Goal: Transaction & Acquisition: Purchase product/service

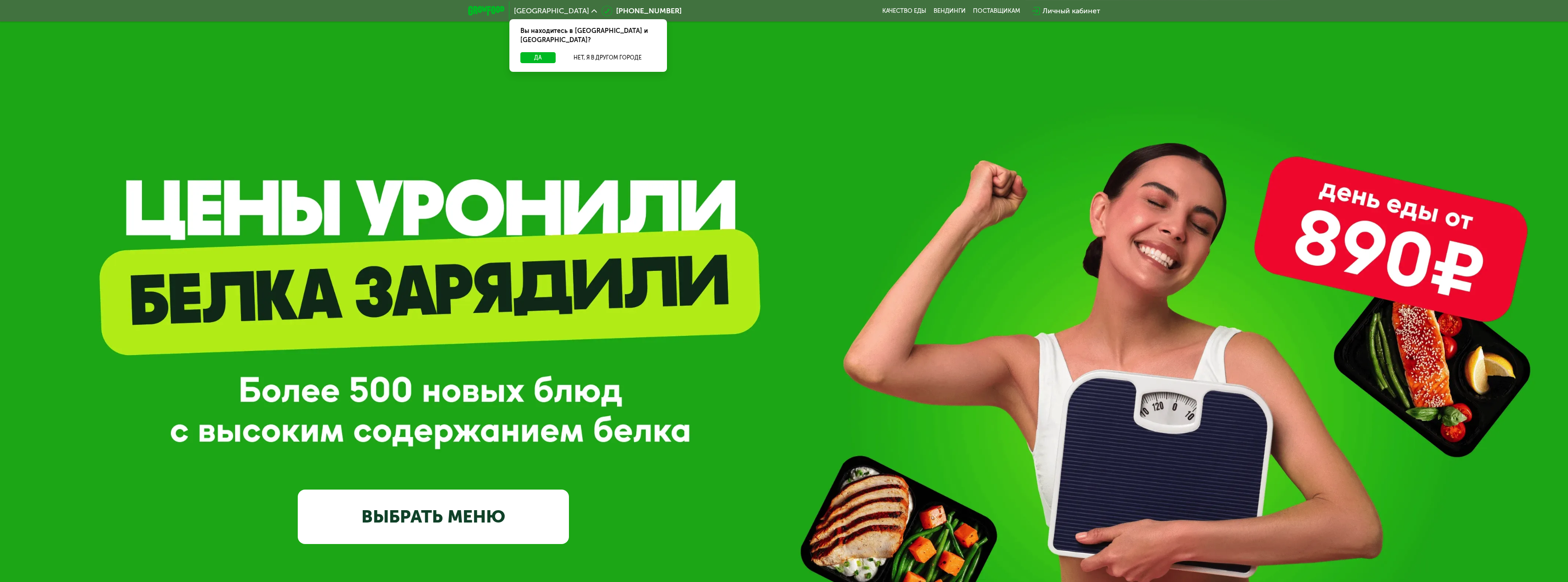
click at [526, 508] on link "ВЫБРАТЬ МЕНЮ" at bounding box center [433, 516] width 271 height 54
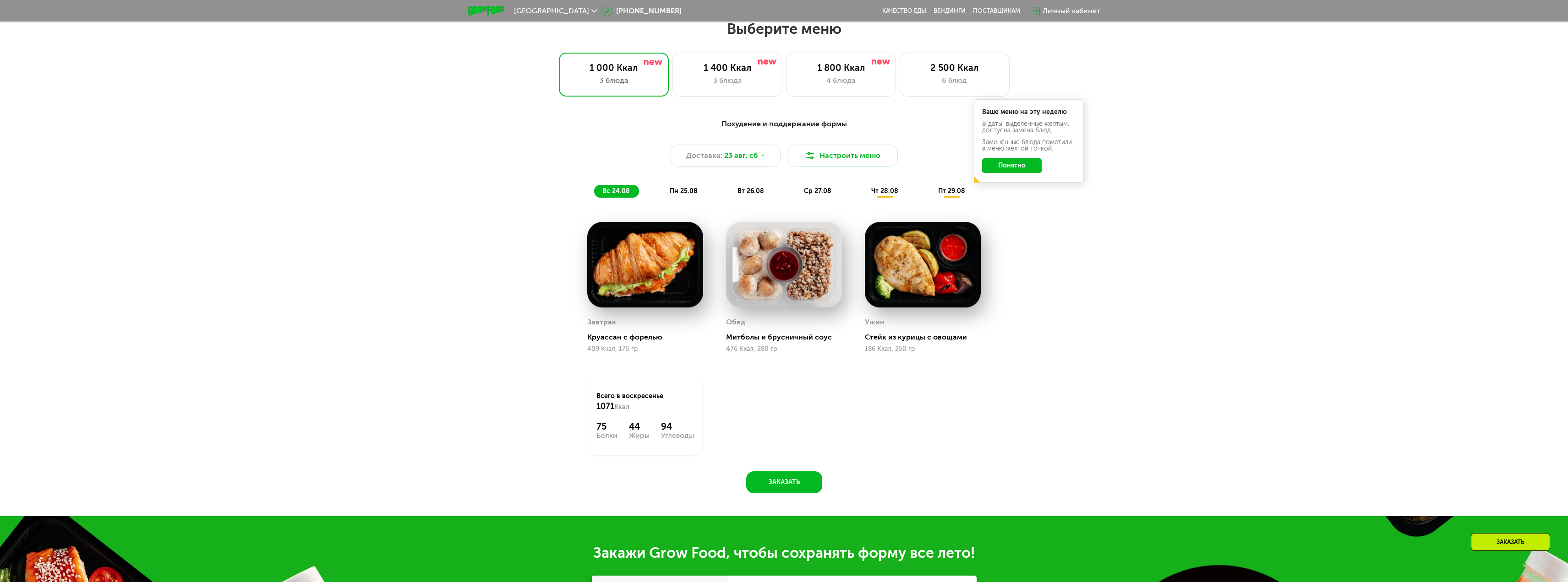
scroll to position [823, 0]
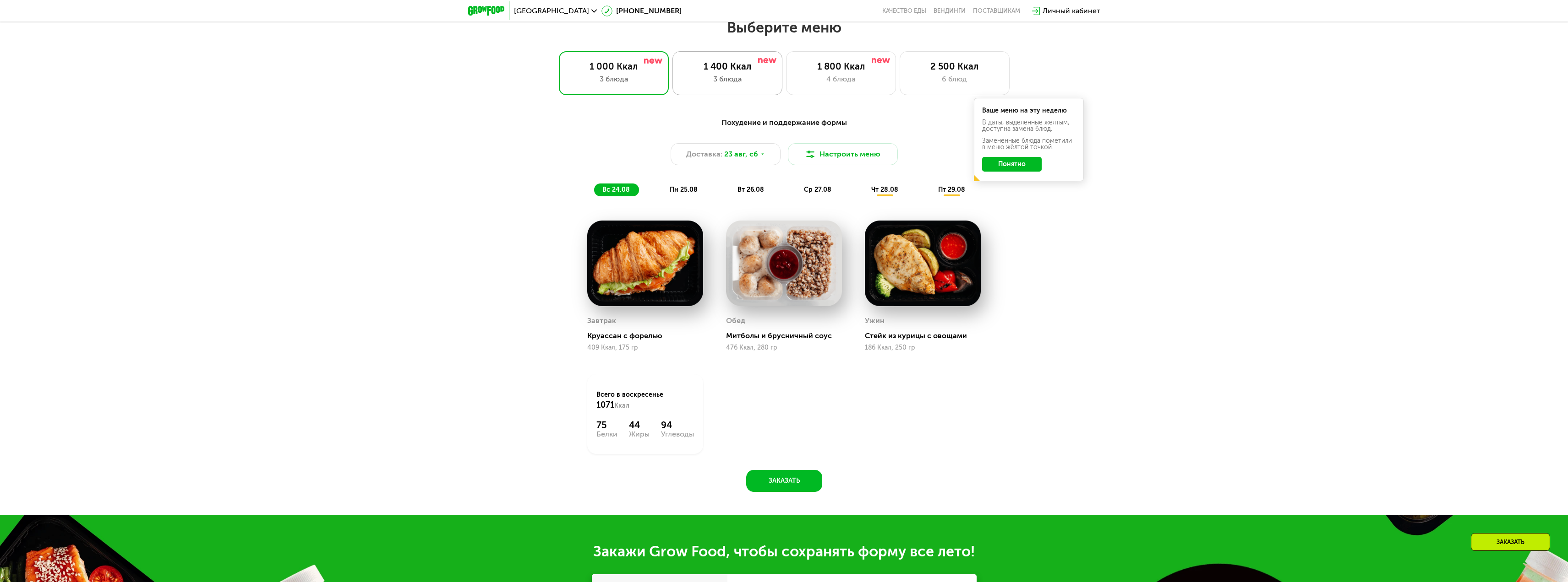
click at [710, 79] on div "3 блюда" at bounding box center [727, 79] width 91 height 11
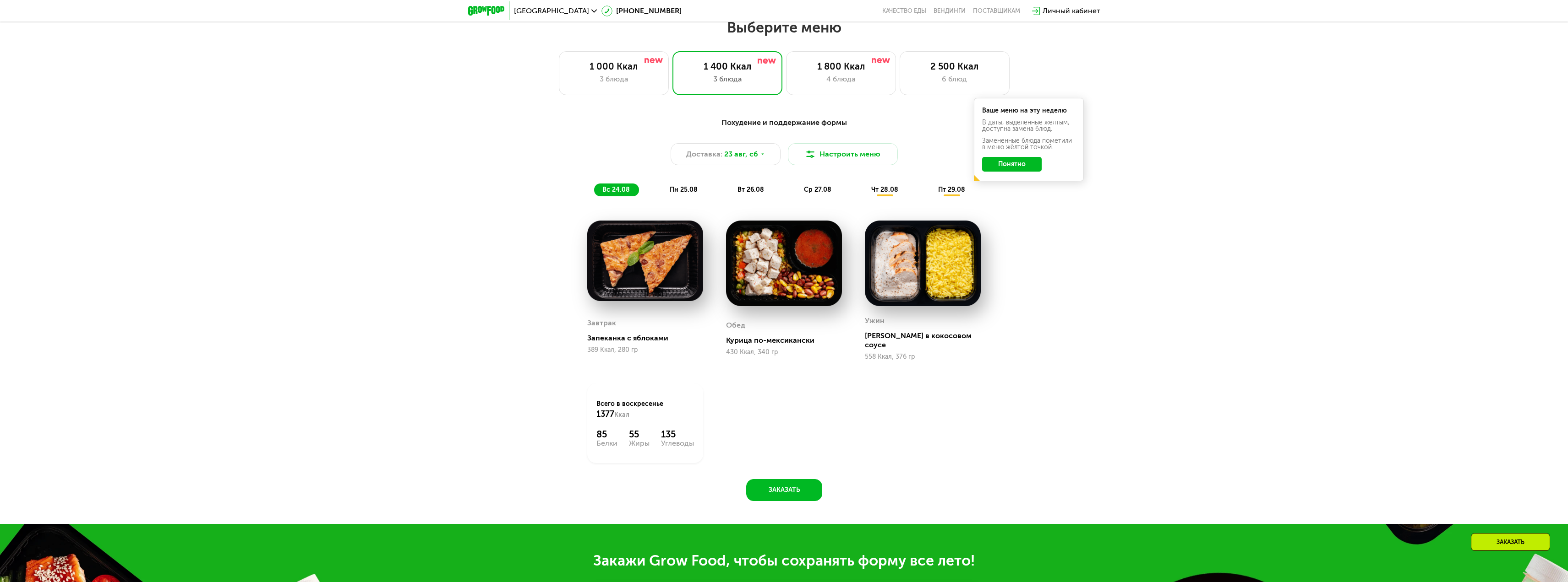
click at [858, 144] on div "Похудение и поддержание формы Доставка: [DATE] Настроить меню вс 24.08 пн 25.08…" at bounding box center [784, 157] width 543 height 79
click at [1018, 168] on button "Понятно" at bounding box center [1012, 164] width 60 height 15
click at [886, 191] on span "чт 28.08" at bounding box center [884, 189] width 27 height 8
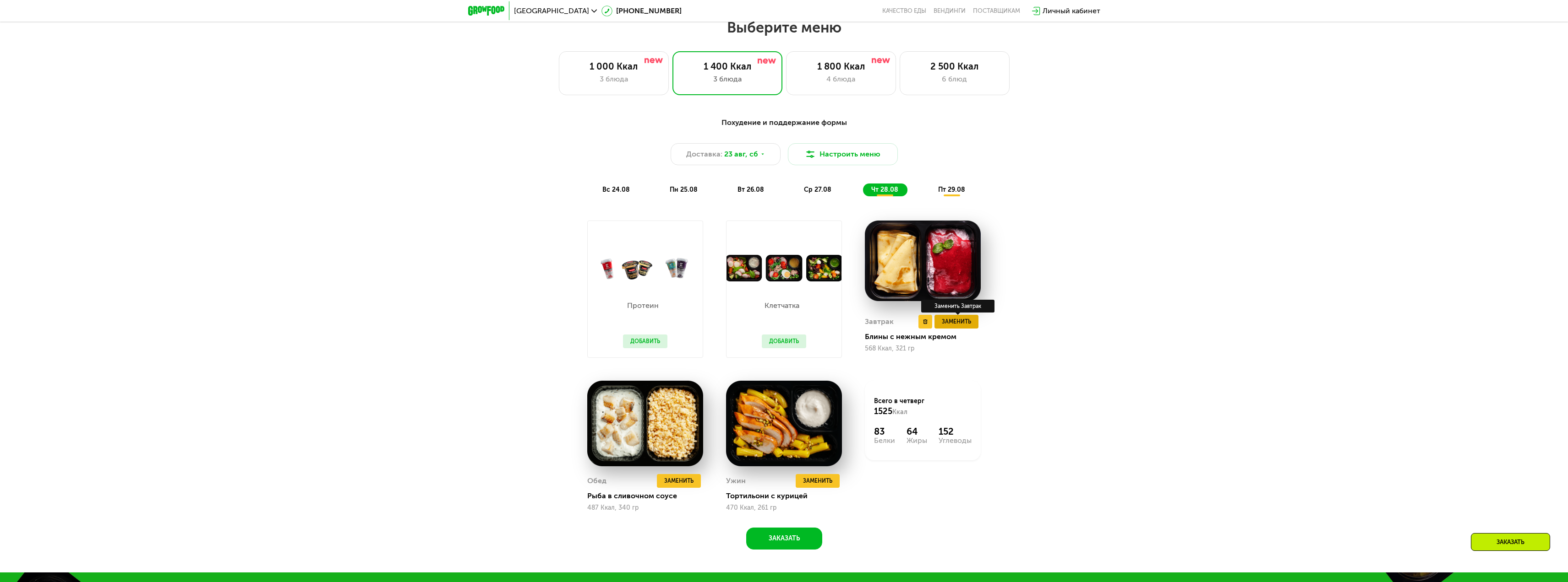
click at [970, 326] on span "Заменить" at bounding box center [956, 322] width 29 height 9
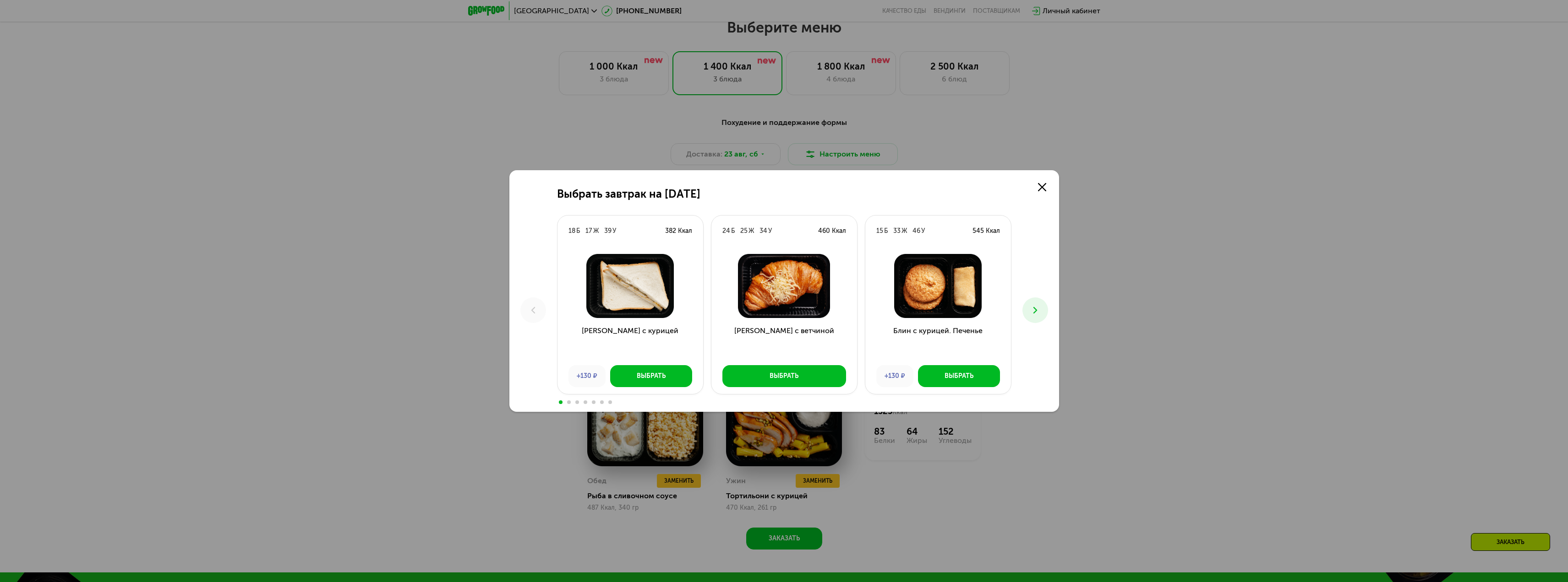
click at [964, 322] on div at bounding box center [938, 286] width 146 height 79
click at [1042, 310] on button at bounding box center [1035, 311] width 26 height 26
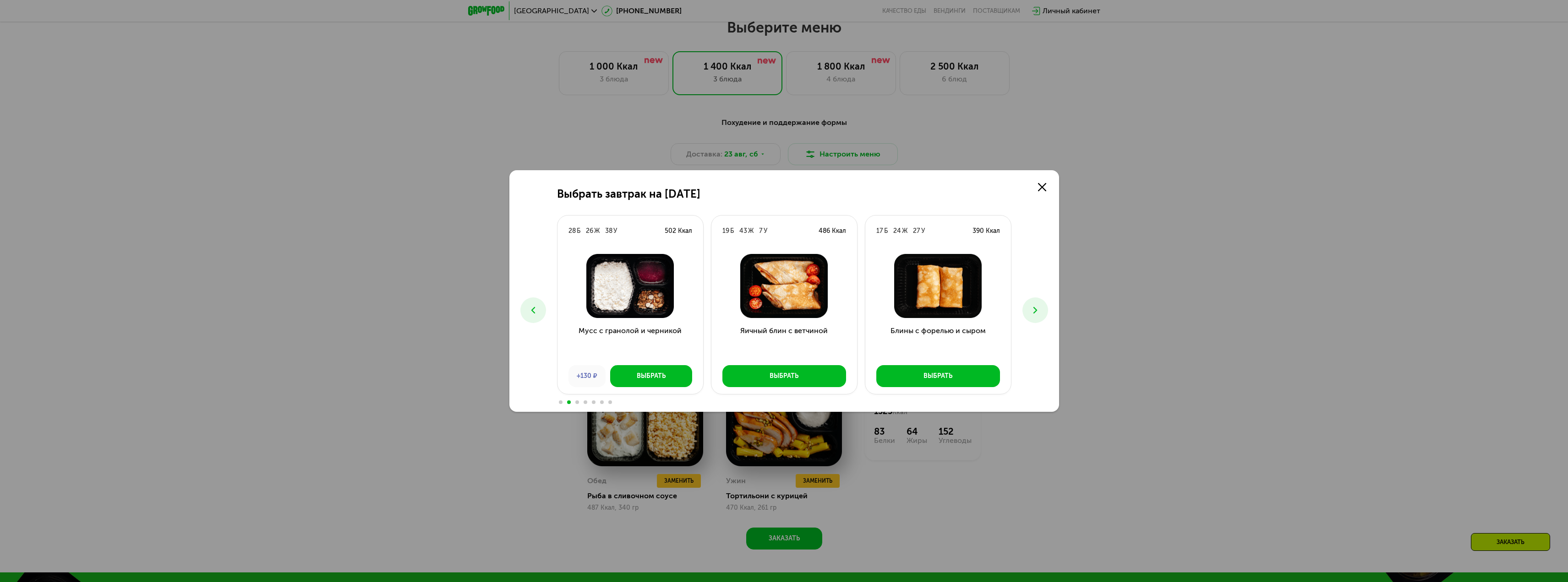
click at [1054, 192] on div "Выбрать завтрак на [DATE] Б 17 Ж 39 У 382 [PERSON_NAME] с курицей +130 ₽ Выбрат…" at bounding box center [784, 291] width 549 height 241
click at [1038, 189] on icon at bounding box center [1042, 187] width 8 height 8
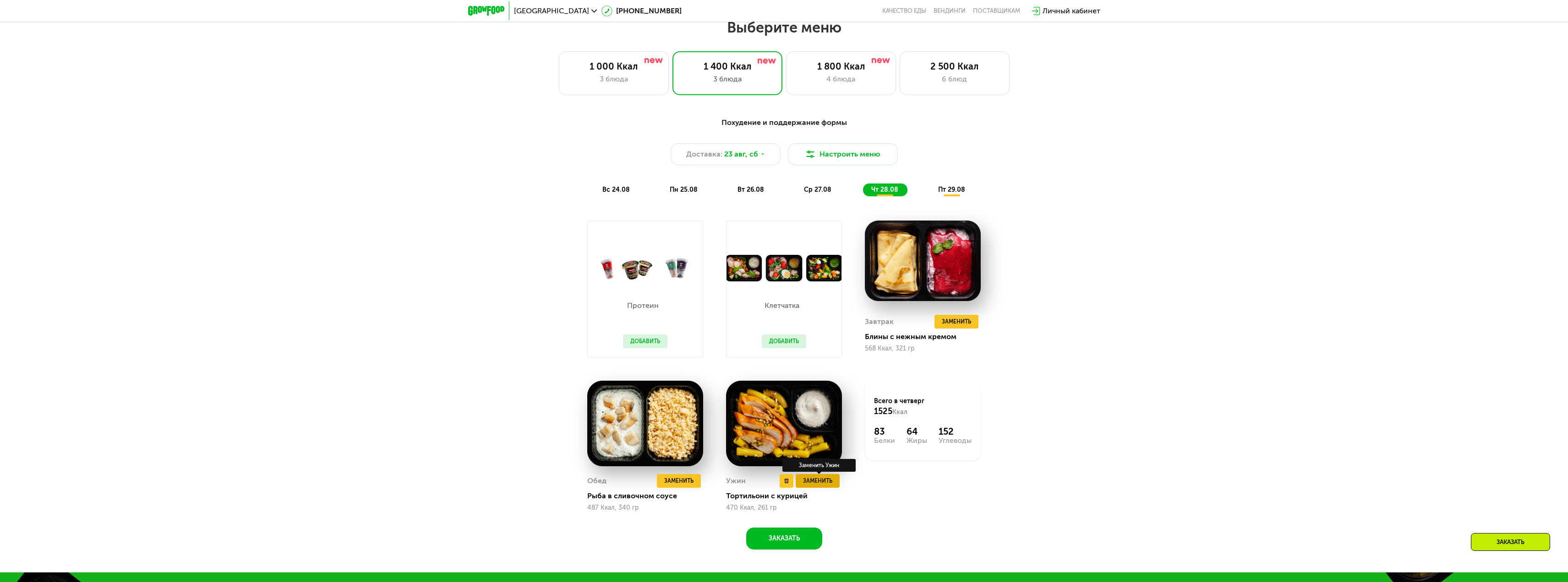
click at [833, 482] on button "Заменить" at bounding box center [818, 481] width 44 height 14
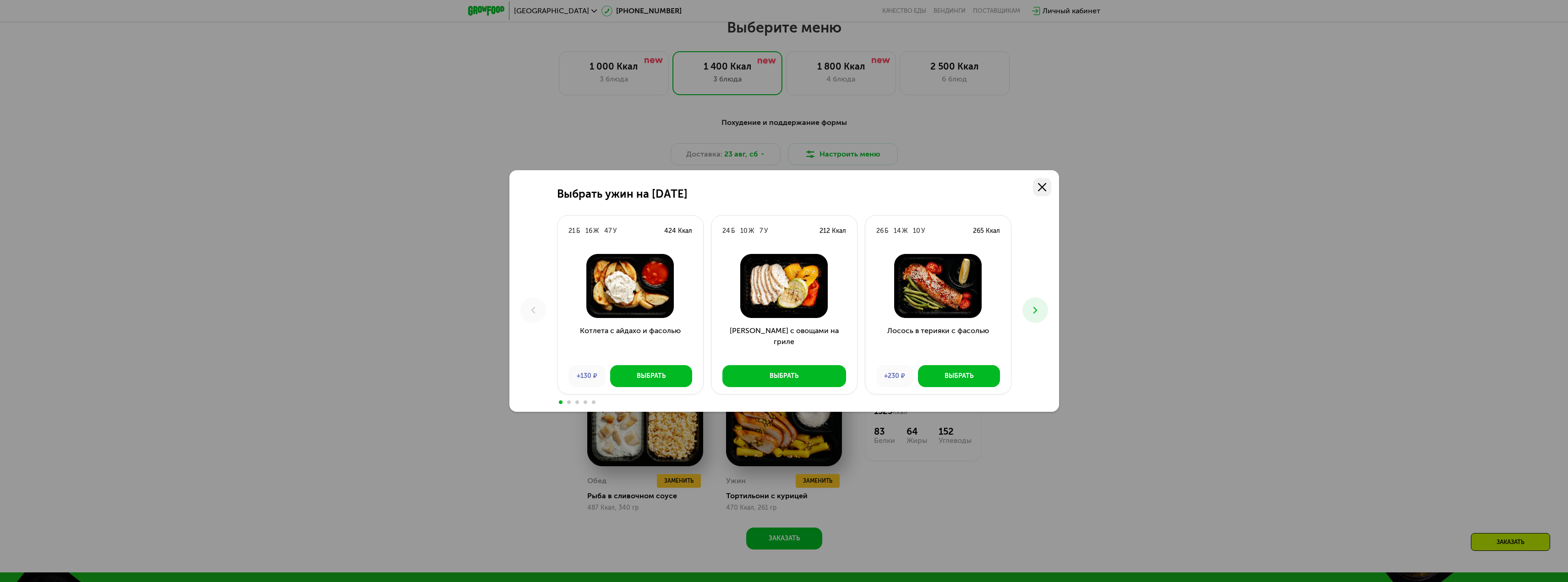
click at [1046, 180] on link at bounding box center [1042, 187] width 18 height 18
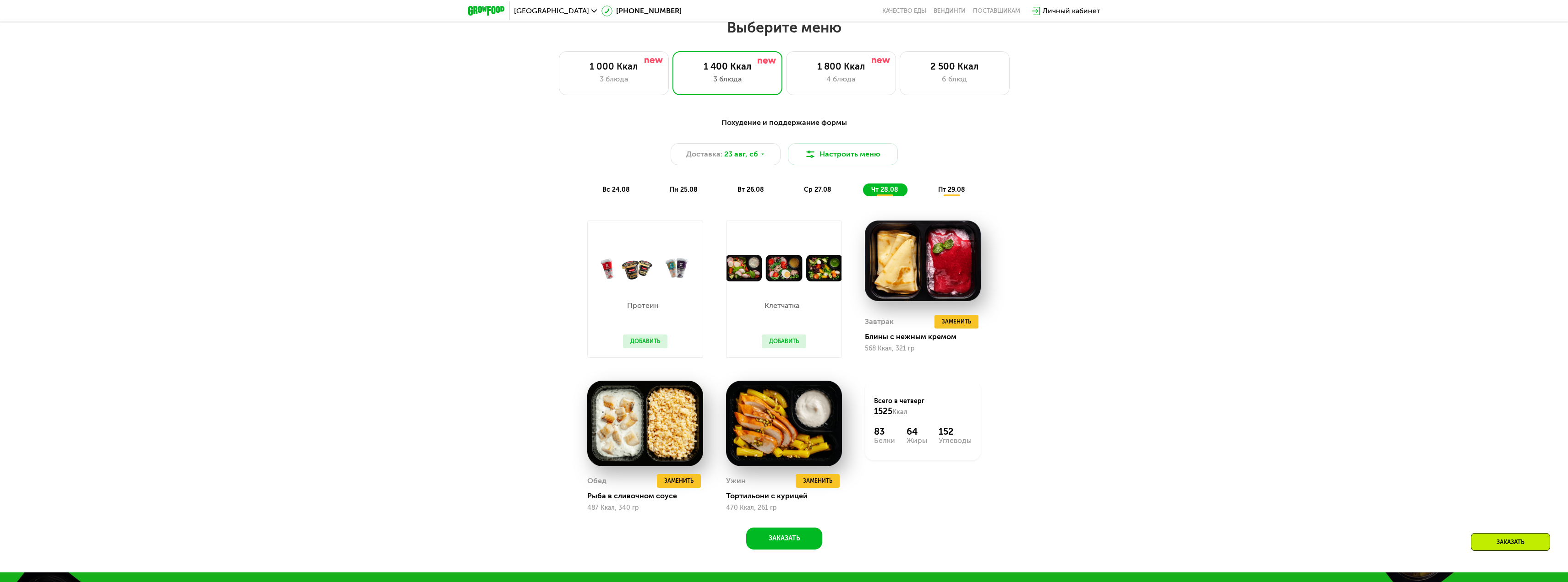
click at [794, 344] on button "Добавить" at bounding box center [784, 341] width 44 height 14
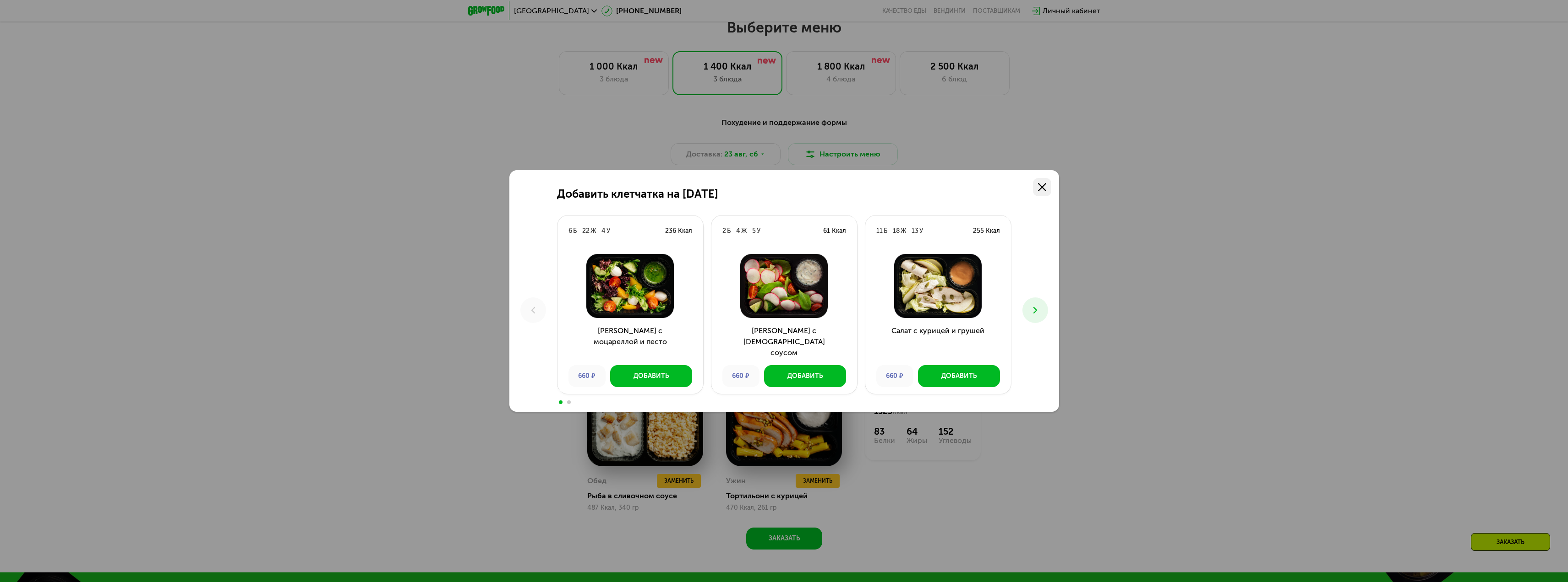
click at [1041, 186] on icon at bounding box center [1042, 187] width 8 height 8
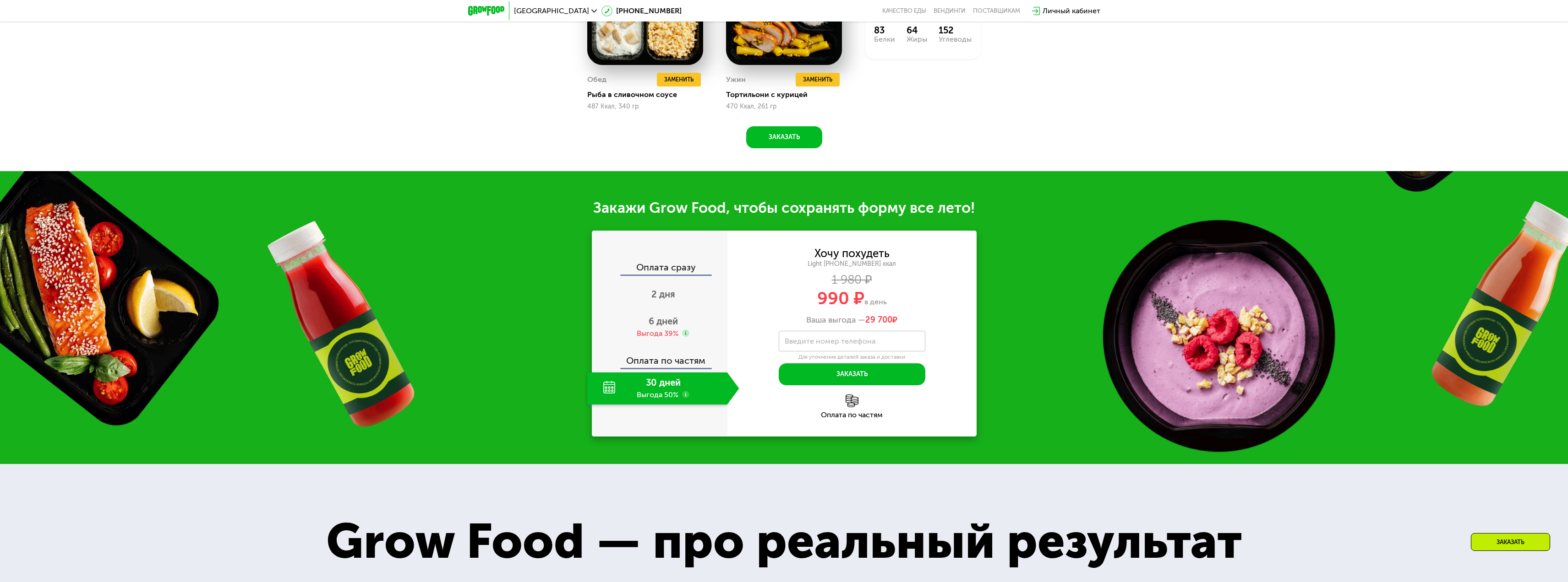
scroll to position [1234, 0]
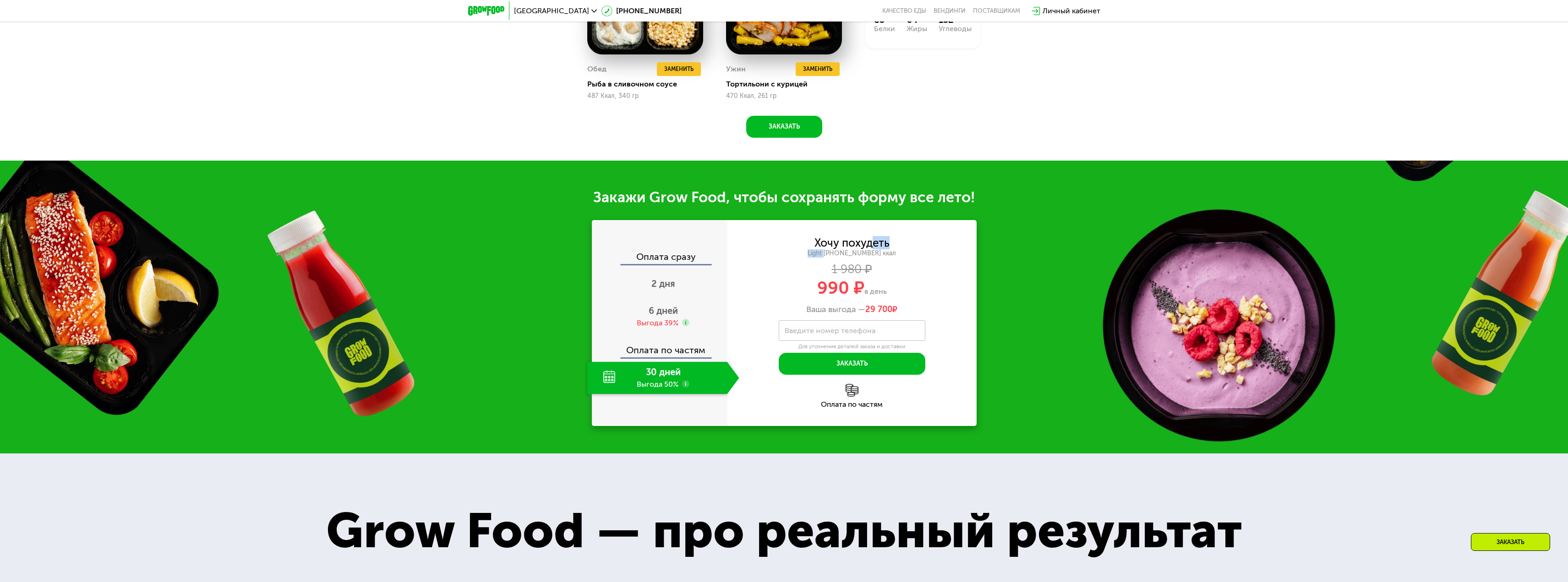
drag, startPoint x: 844, startPoint y: 254, endPoint x: 868, endPoint y: 249, distance: 24.5
click at [871, 249] on div "Хочу похудеть Light [PHONE_NUMBER] ккал 1 980 ₽ 990 ₽ в день Ваша выгода — 29 7…" at bounding box center [852, 276] width 249 height 77
click at [837, 315] on div "Хочу похудеть Light [PHONE_NUMBER] ккал 1 980 ₽ 990 ₽ в день Ваша выгода — 29 7…" at bounding box center [852, 276] width 249 height 77
click at [778, 326] on div "Хочу похудеть Light [PHONE_NUMBER] ккал 1 980 ₽ 990 ₽ в день Ваша выгода — 29 7…" at bounding box center [852, 306] width 249 height 137
drag, startPoint x: 808, startPoint y: 330, endPoint x: 775, endPoint y: 331, distance: 33.0
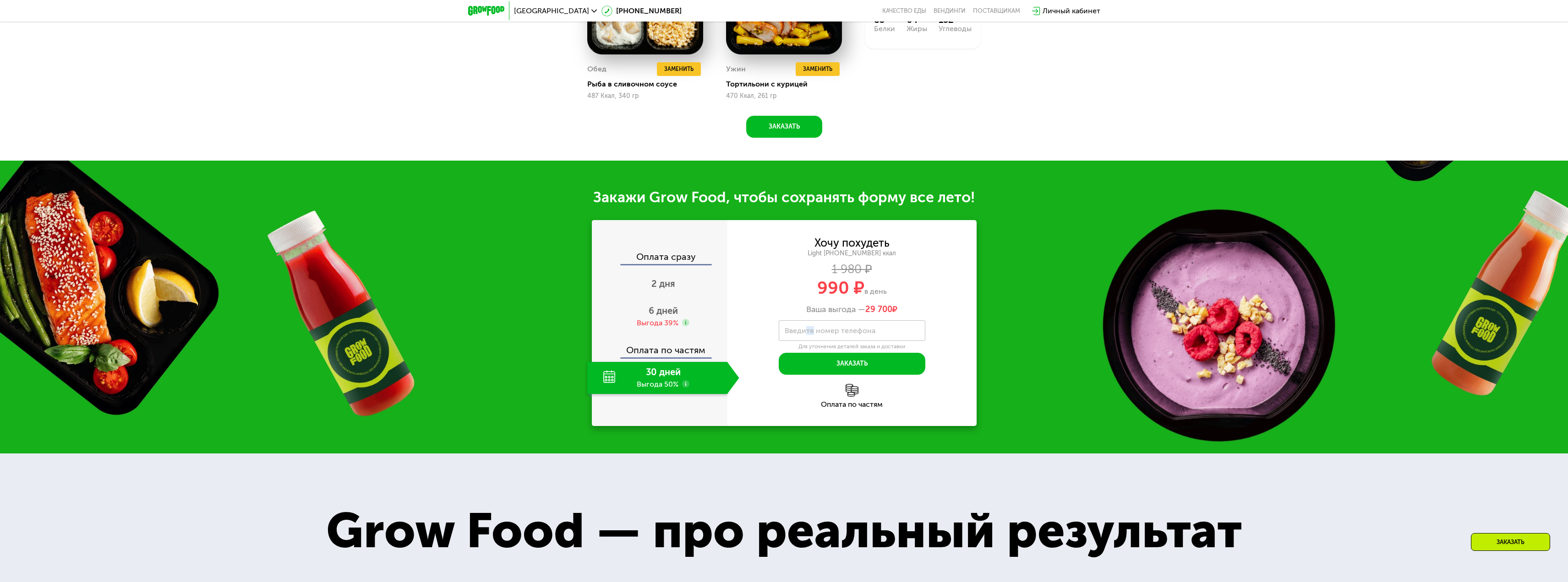
click at [799, 330] on label "Введите номер телефона" at bounding box center [830, 331] width 91 height 5
click at [799, 330] on input "Введите номер телефона" at bounding box center [852, 331] width 147 height 21
click at [666, 325] on div "Выгода 39%" at bounding box center [657, 323] width 42 height 10
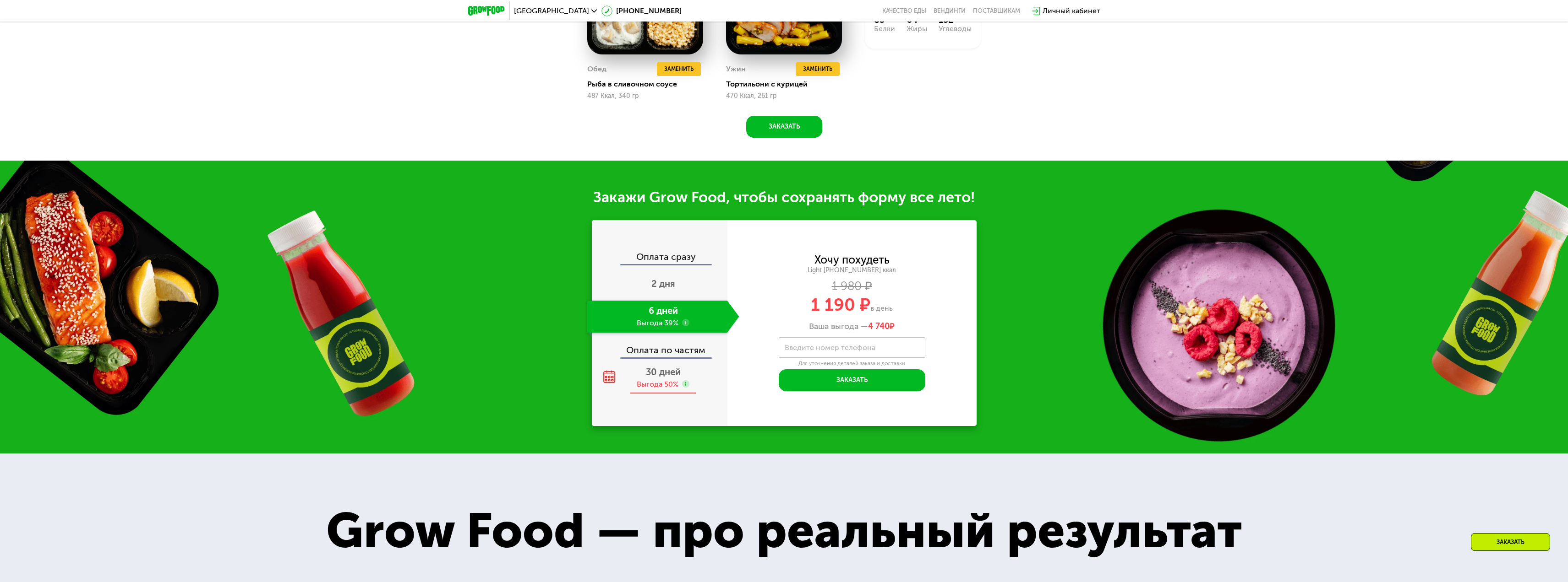
click at [672, 378] on span "30 дней" at bounding box center [663, 372] width 35 height 11
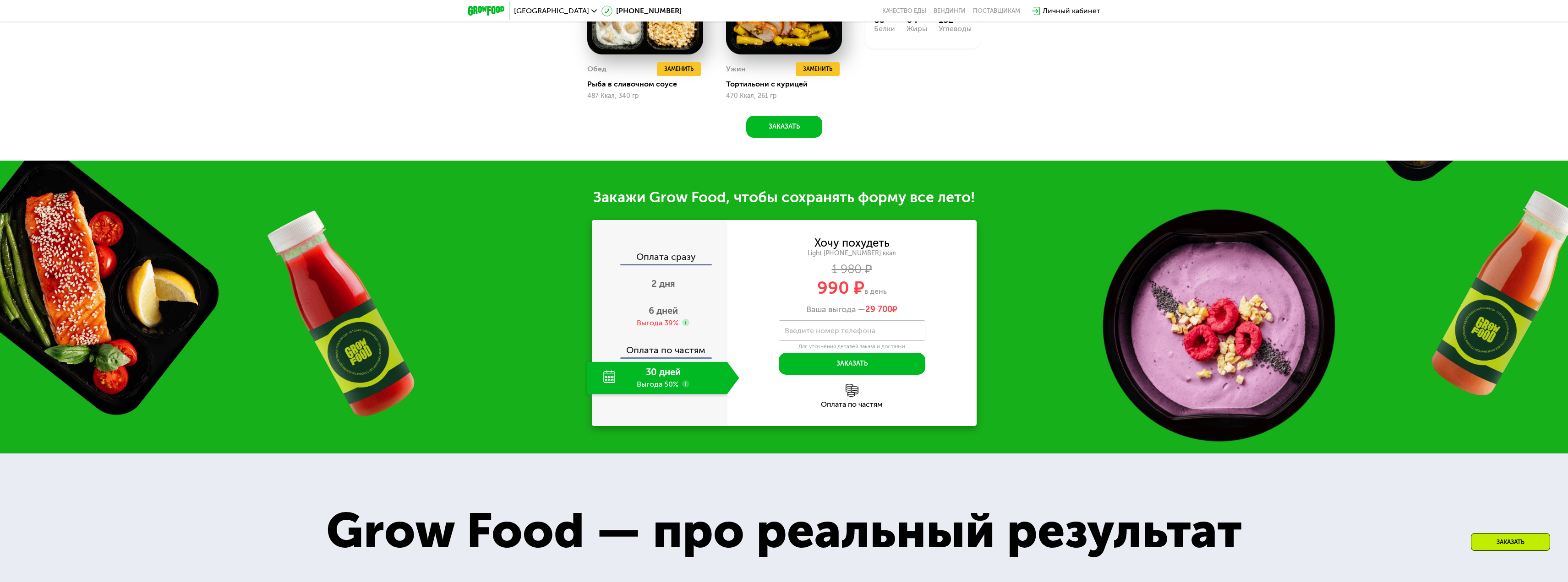
drag, startPoint x: 821, startPoint y: 310, endPoint x: 902, endPoint y: 317, distance: 81.3
click at [902, 315] on div "Ваша выгода — 29 700 ₽" at bounding box center [852, 309] width 249 height 10
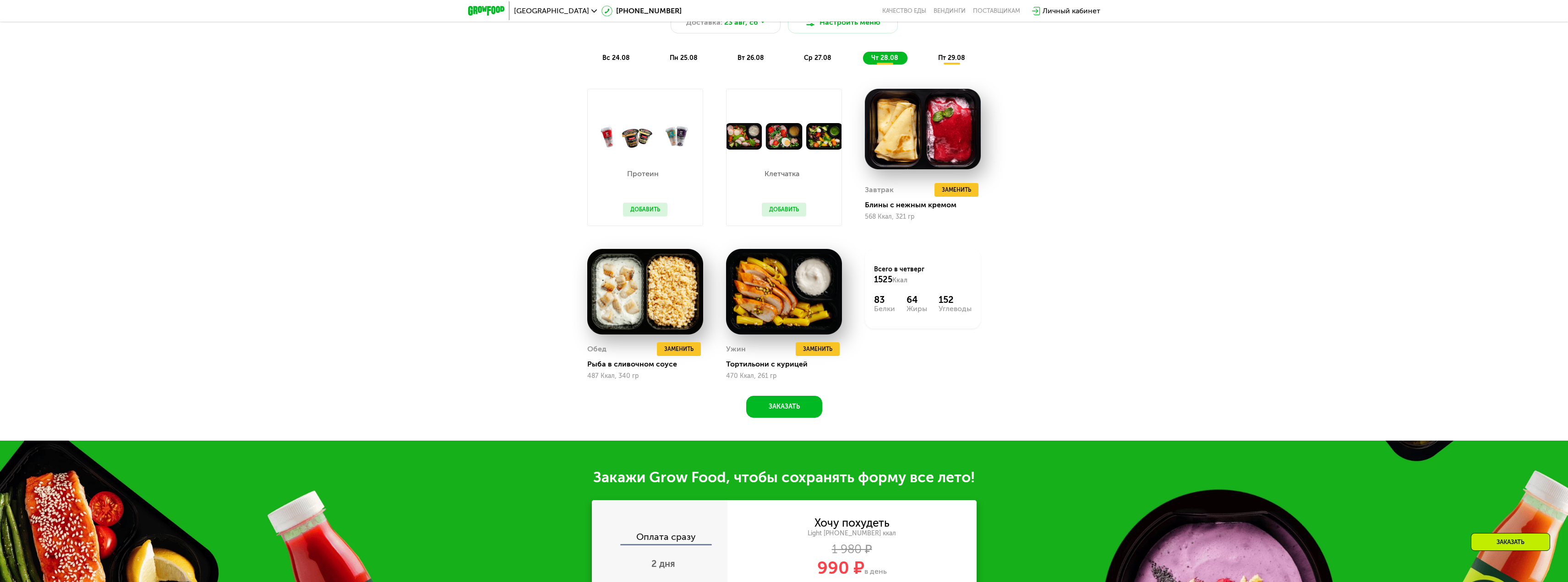
scroll to position [913, 0]
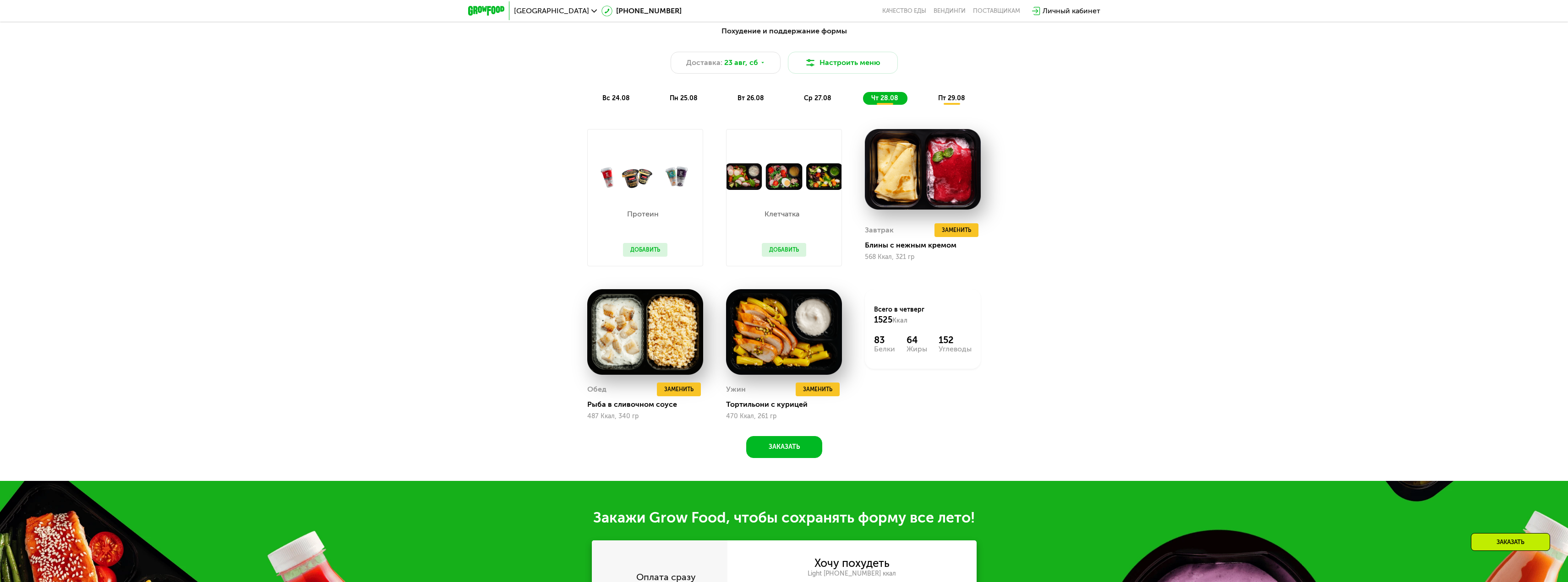
click at [815, 101] on span "ср 27.08" at bounding box center [818, 98] width 28 height 8
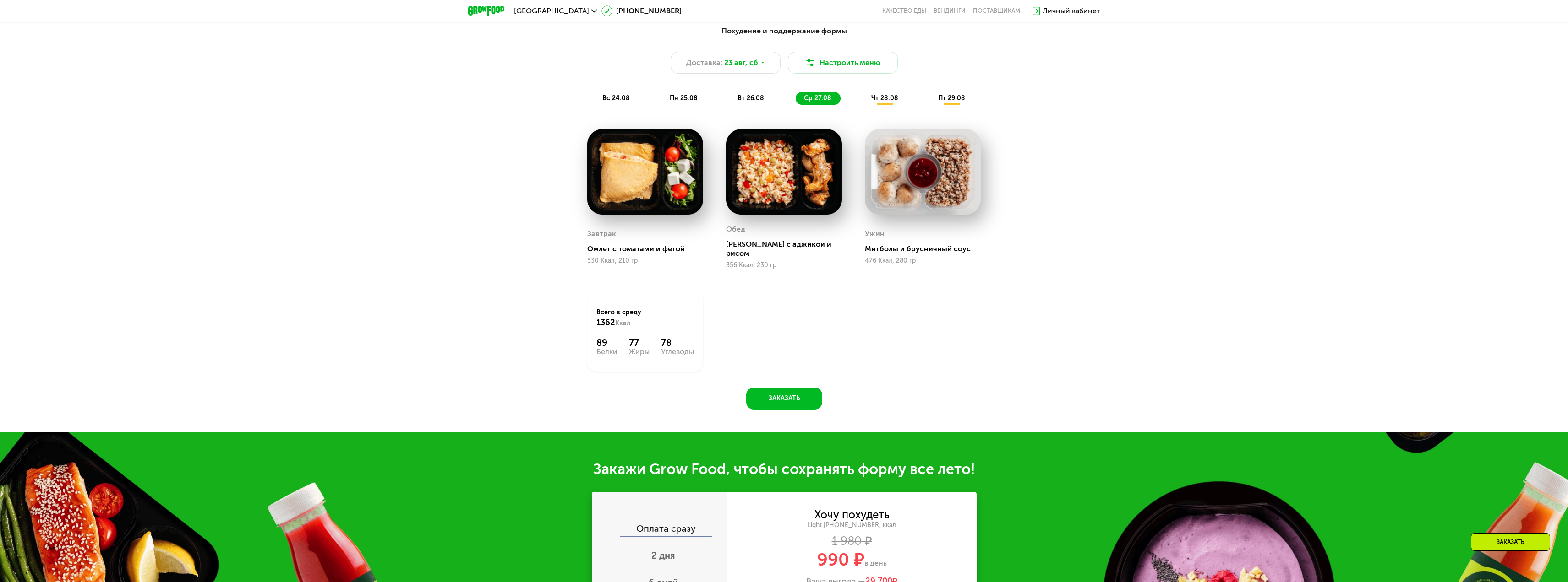
click at [745, 100] on span "вт 26.08" at bounding box center [750, 98] width 27 height 8
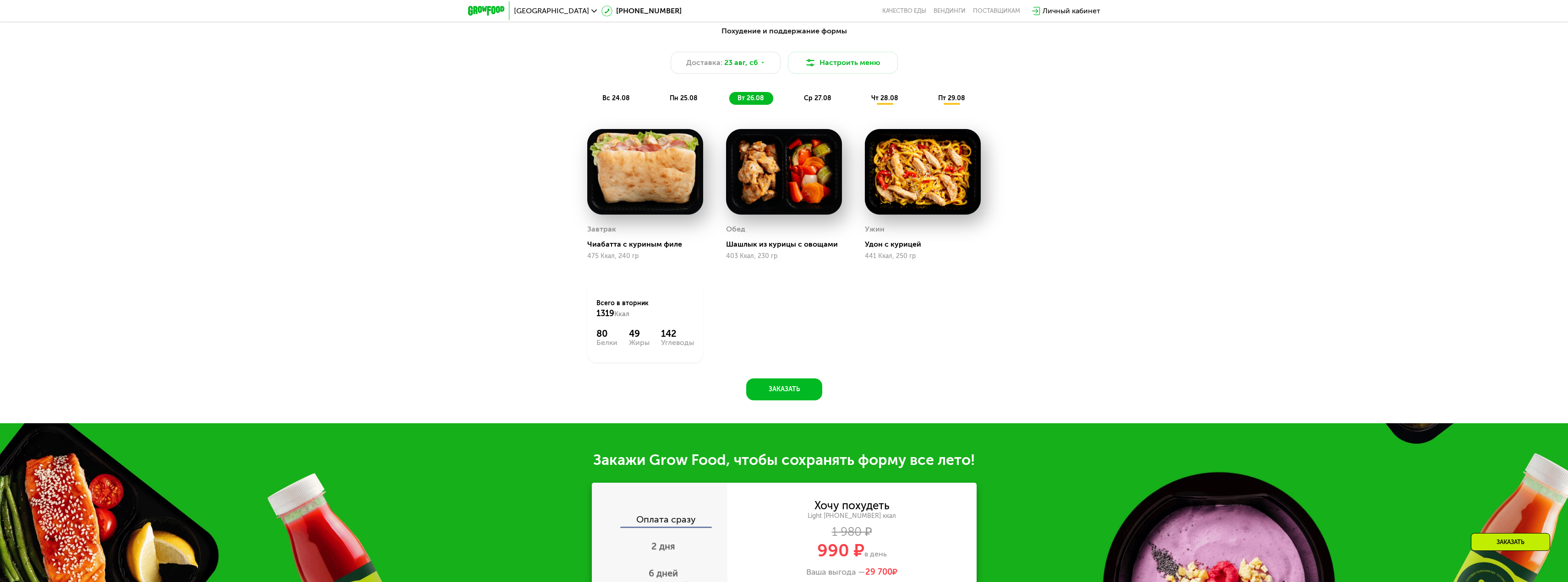
drag, startPoint x: 687, startPoint y: 100, endPoint x: 663, endPoint y: 96, distance: 24.3
click at [685, 100] on span "пн 25.08" at bounding box center [683, 98] width 28 height 8
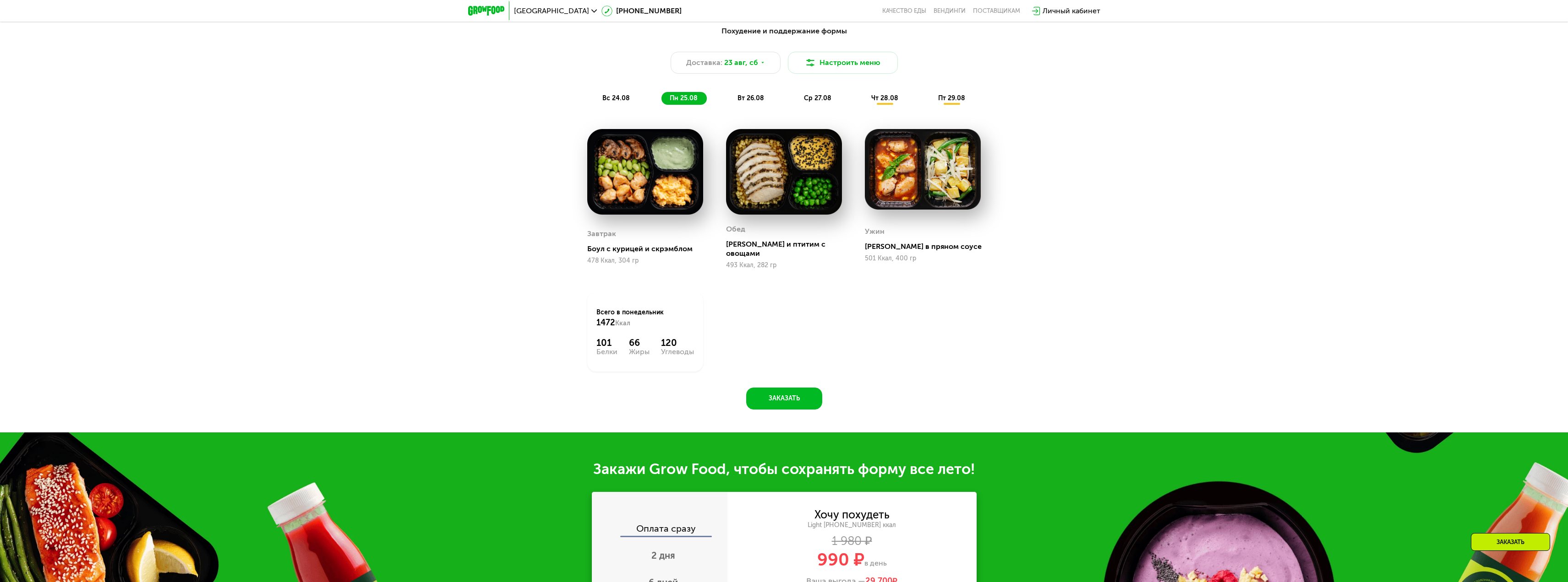
click at [662, 105] on div "вс 24.08" at bounding box center [684, 98] width 45 height 13
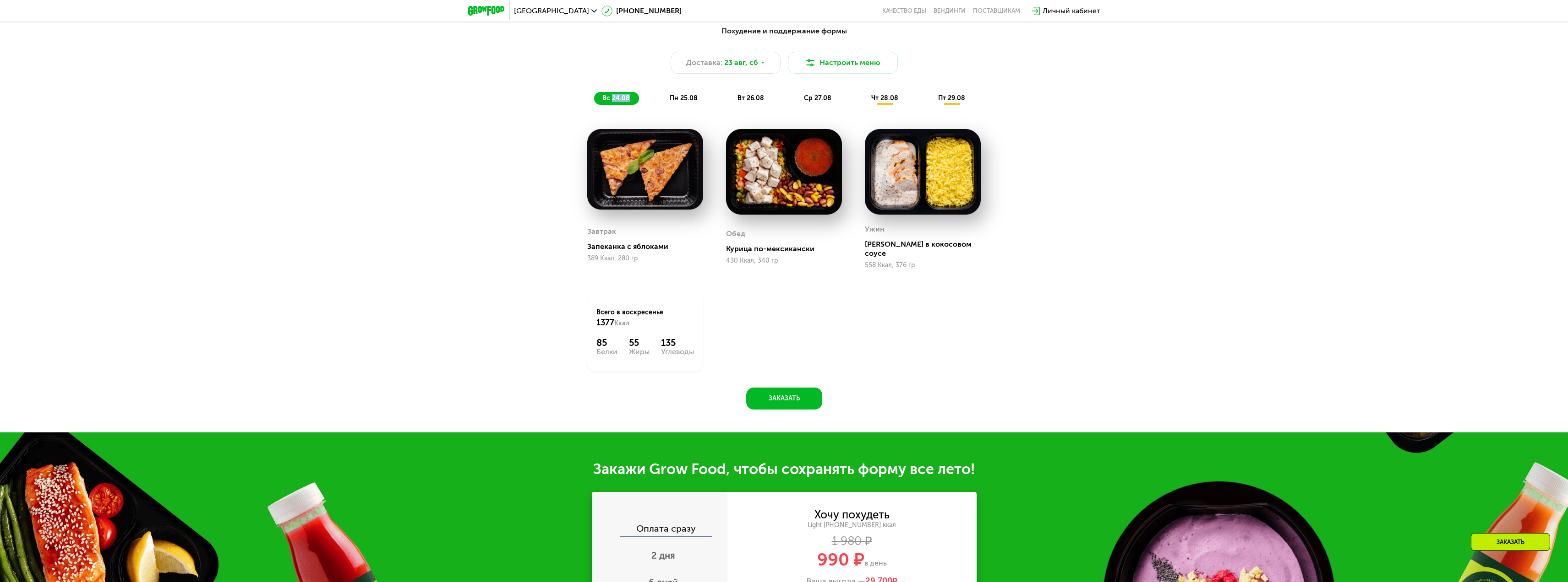
click at [616, 105] on div "вс 24.08" at bounding box center [616, 98] width 45 height 13
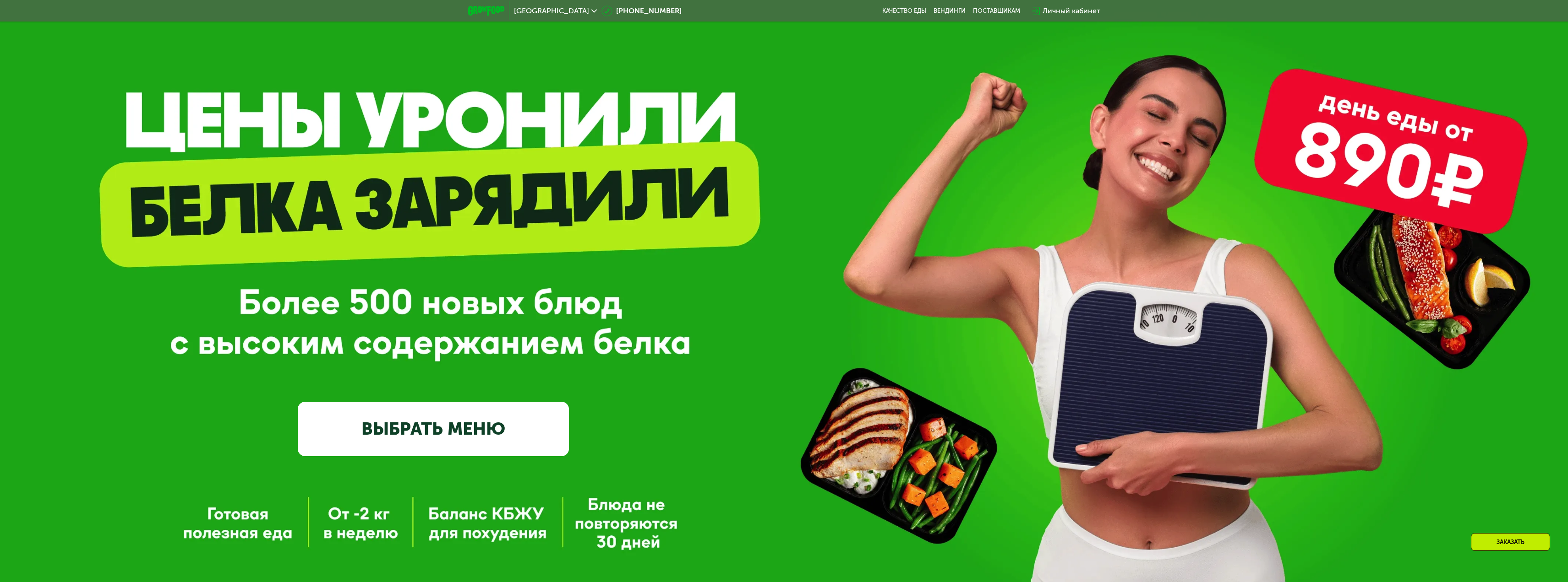
scroll to position [0, 0]
